Goal: Information Seeking & Learning: Learn about a topic

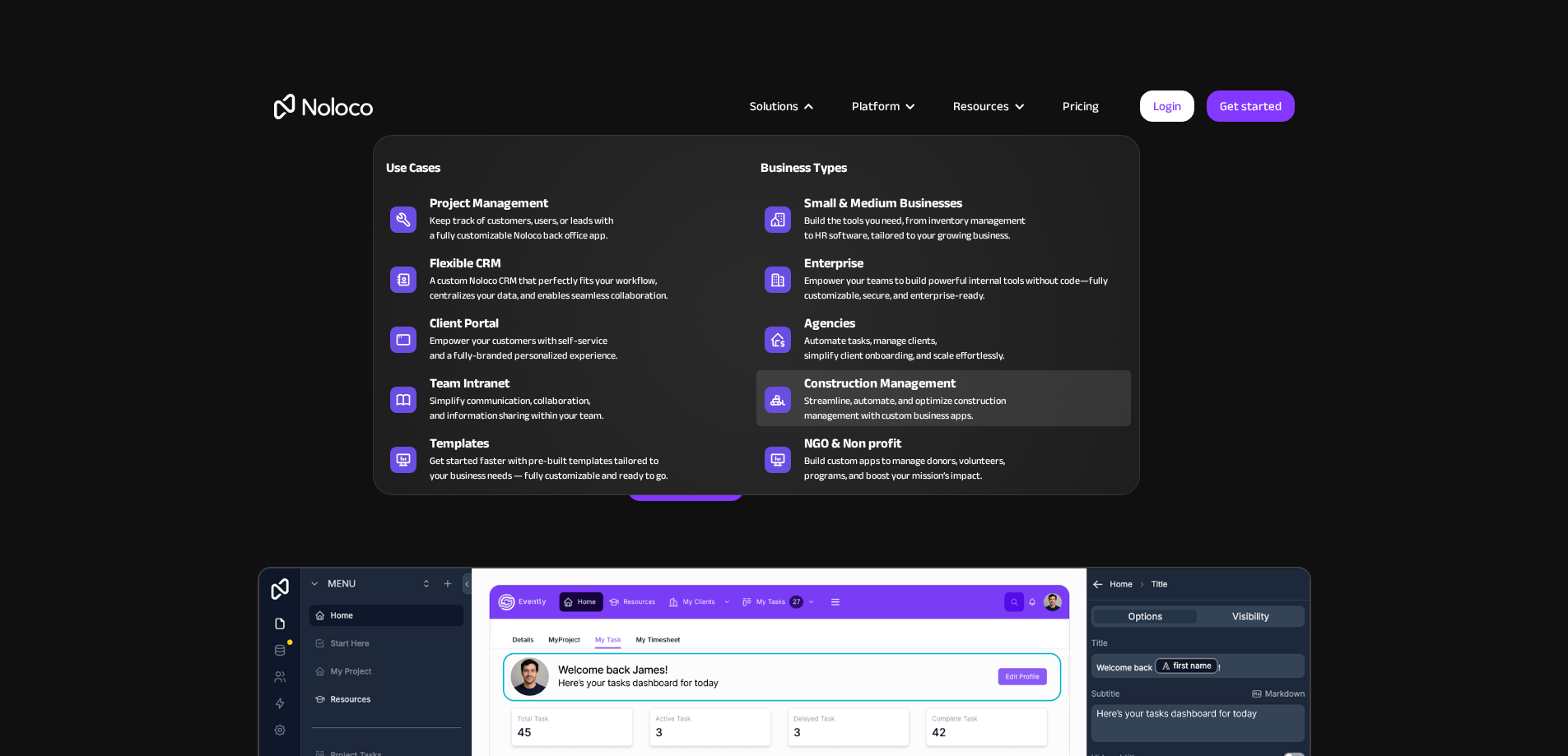
click at [874, 418] on div "Streamline, automate, and optimize construction management with custom business…" at bounding box center [904, 408] width 201 height 29
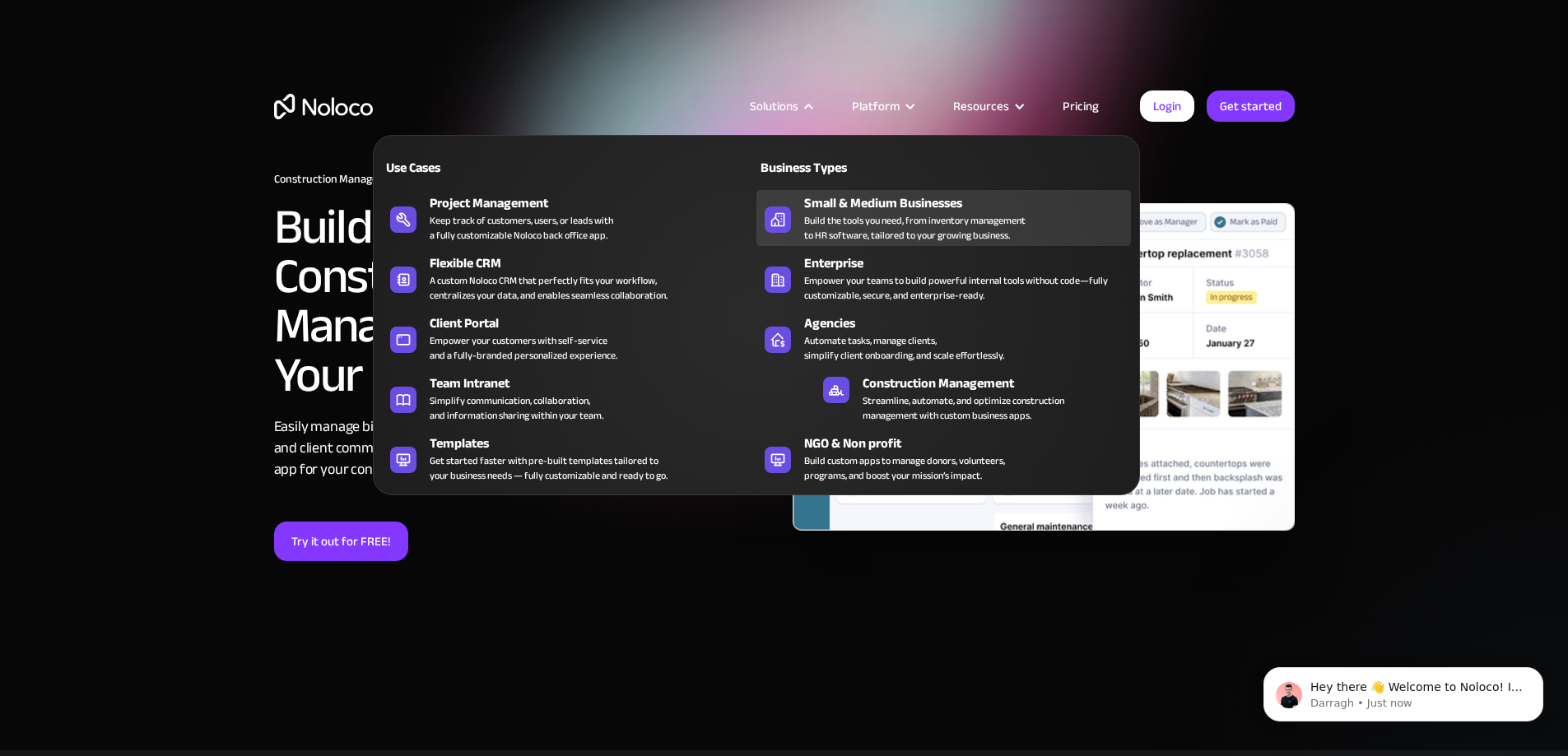
click at [924, 242] on div "Build the tools you need, from inventory management to HR software, tailored to…" at bounding box center [914, 227] width 221 height 29
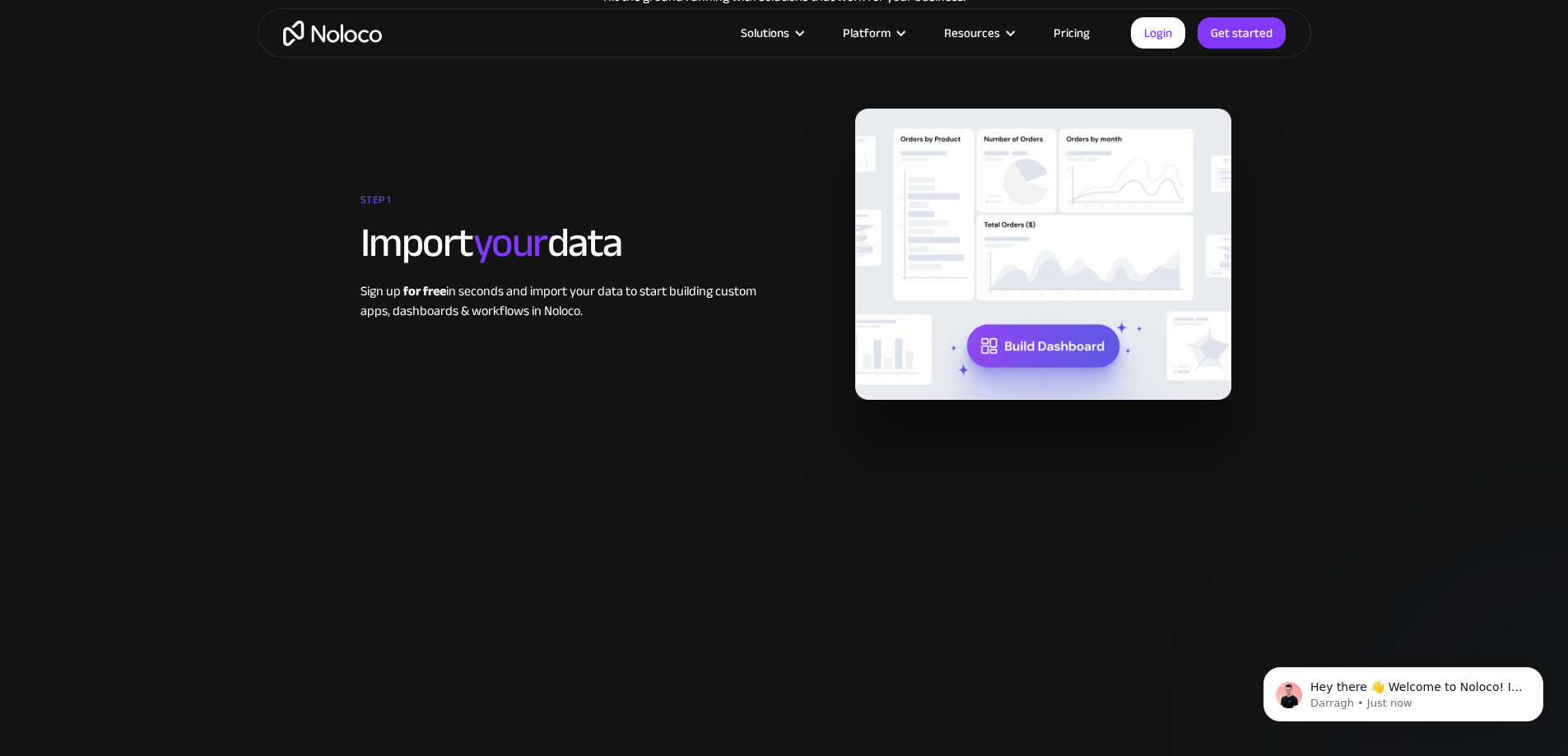
scroll to position [2303, 0]
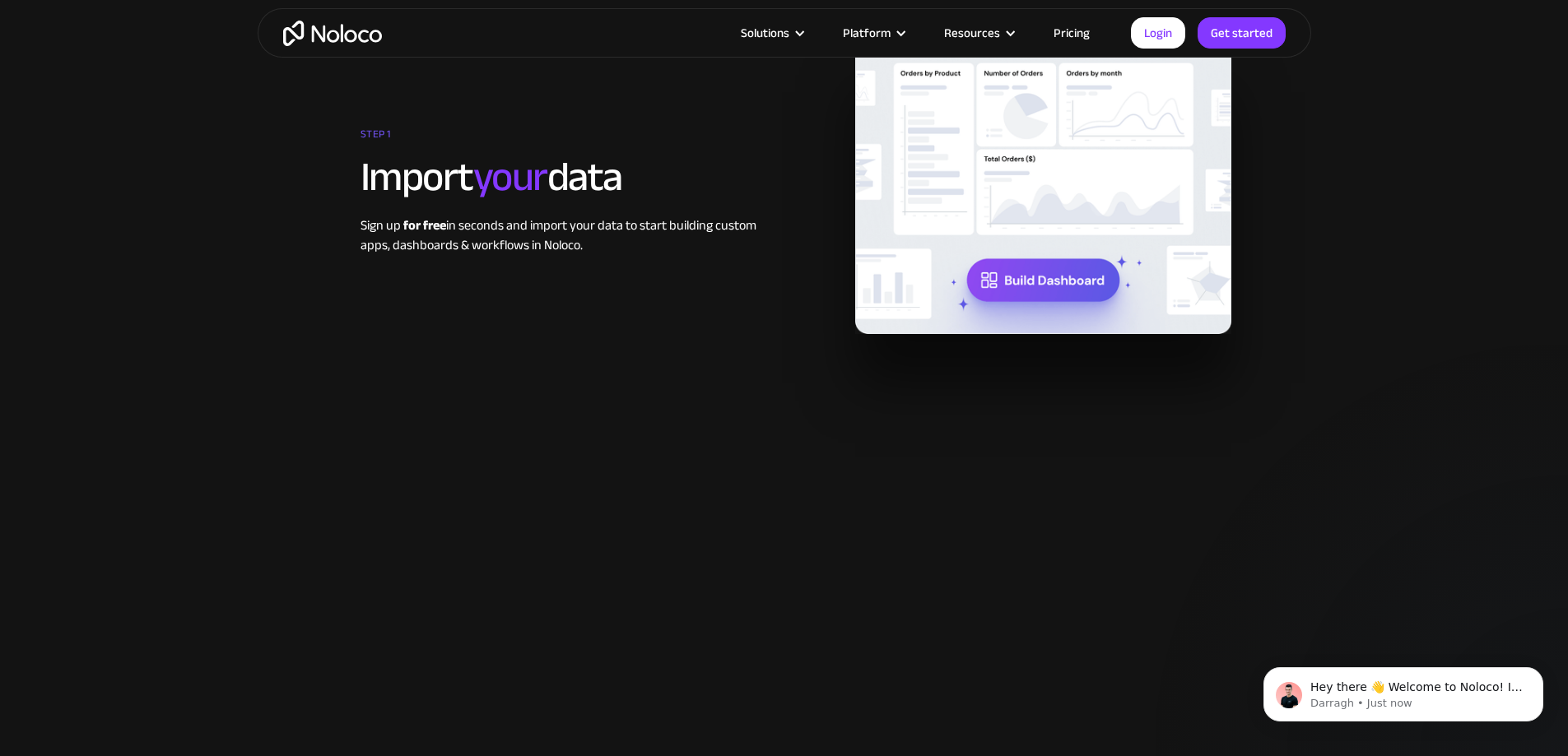
click at [1024, 312] on img at bounding box center [1043, 188] width 377 height 292
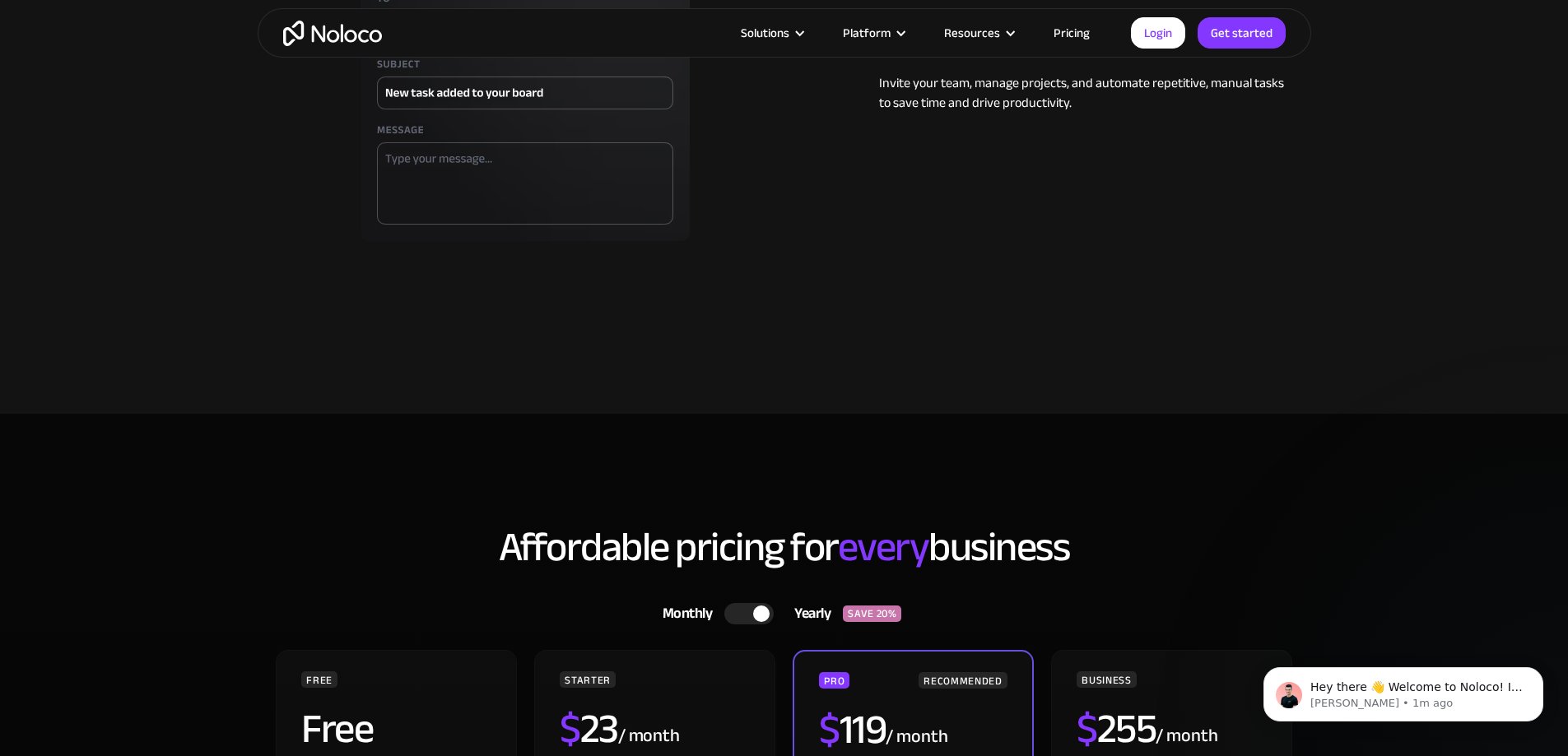
scroll to position [4442, 0]
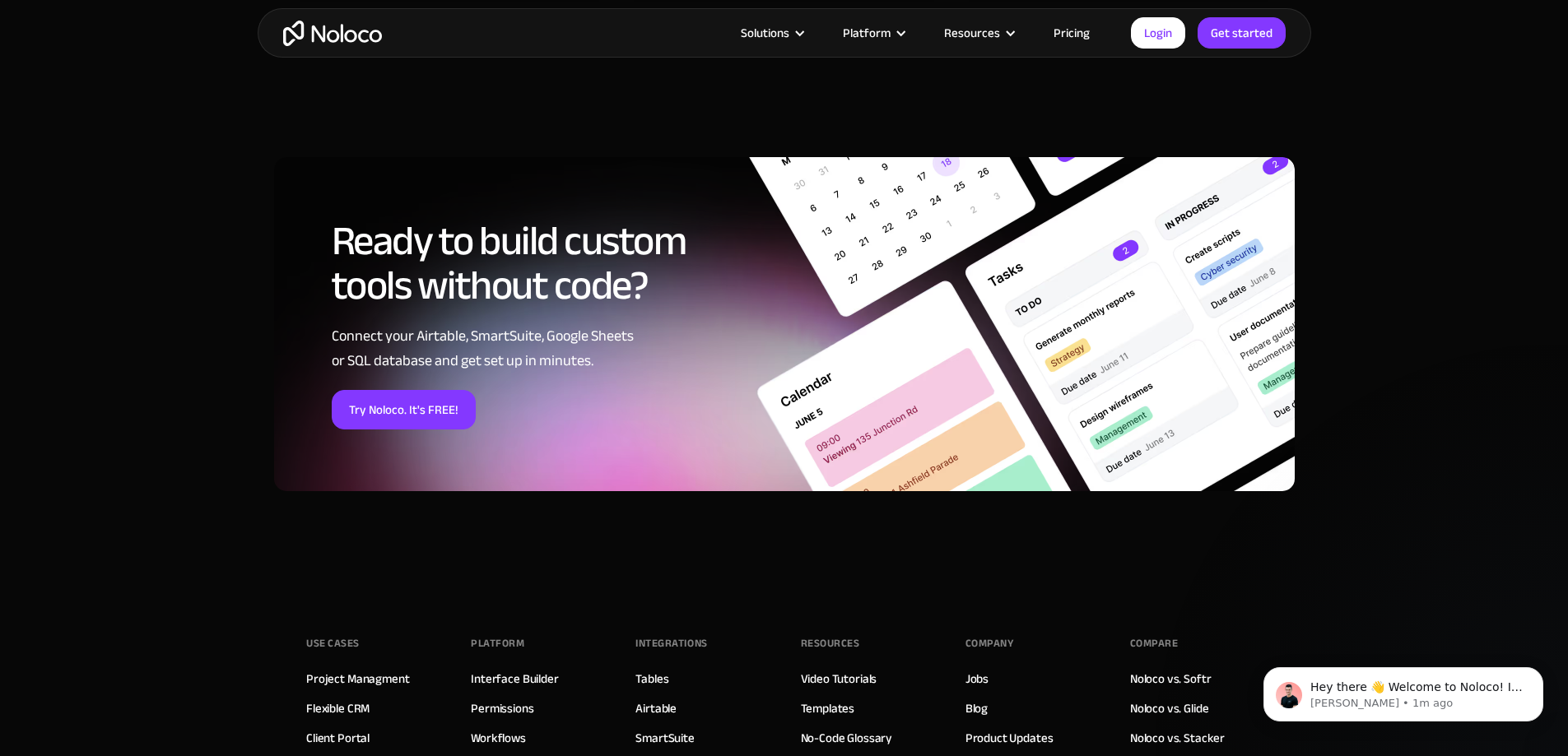
scroll to position [2158, 0]
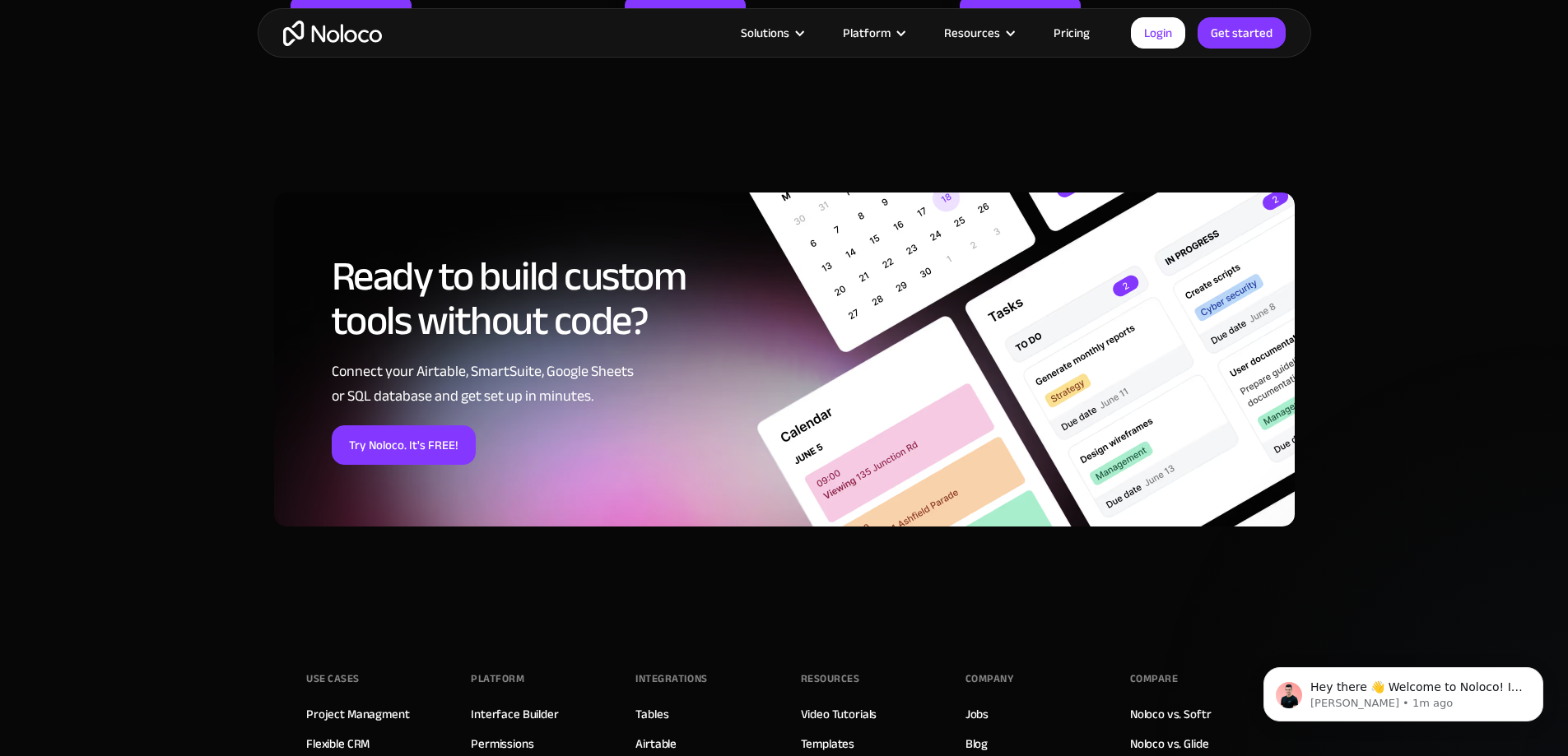
click at [1080, 35] on link "Pricing" at bounding box center [1072, 33] width 78 height 22
